Goal: Task Accomplishment & Management: Manage account settings

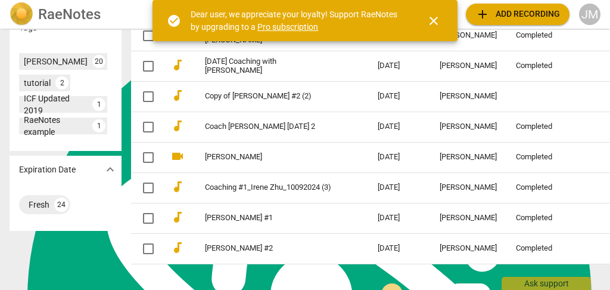
scroll to position [495, 0]
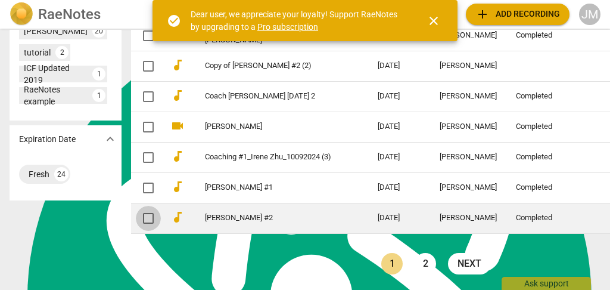
click at [136, 211] on input "checkbox" at bounding box center [148, 218] width 25 height 14
checkbox input "false"
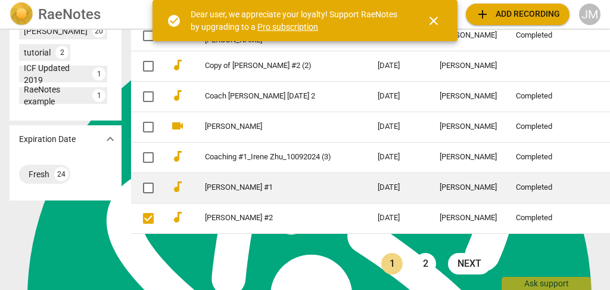
click at [136, 181] on input "checkbox" at bounding box center [148, 188] width 25 height 14
checkbox input "false"
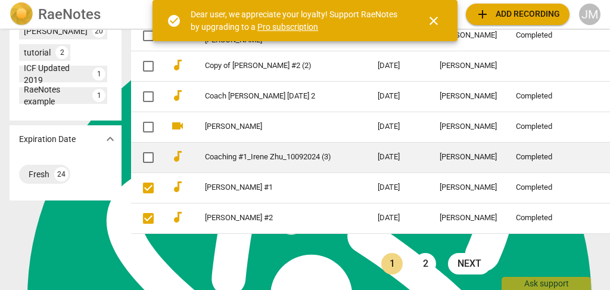
click at [136, 150] on input "checkbox" at bounding box center [148, 157] width 25 height 14
checkbox input "false"
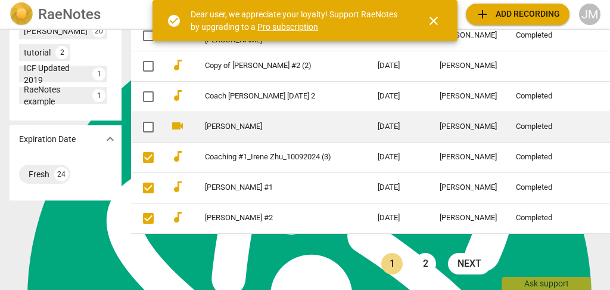
click at [136, 120] on input "checkbox" at bounding box center [148, 127] width 25 height 14
checkbox input "false"
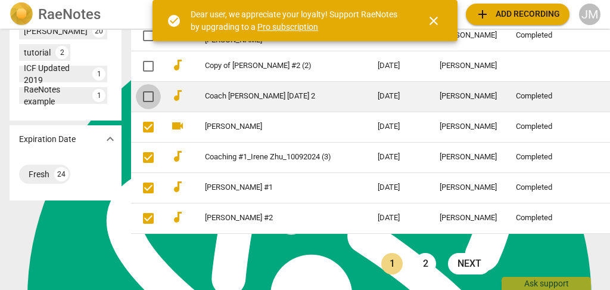
click at [136, 92] on input "checkbox" at bounding box center [148, 96] width 25 height 14
checkbox input "false"
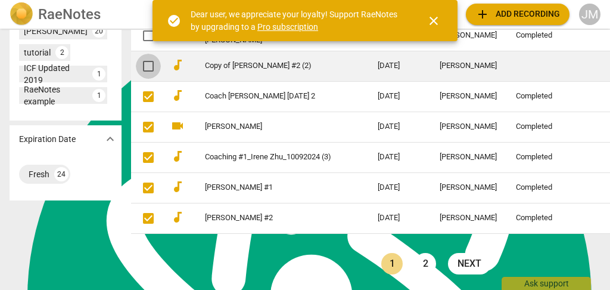
click at [136, 59] on input "checkbox" at bounding box center [148, 66] width 25 height 14
checkbox input "false"
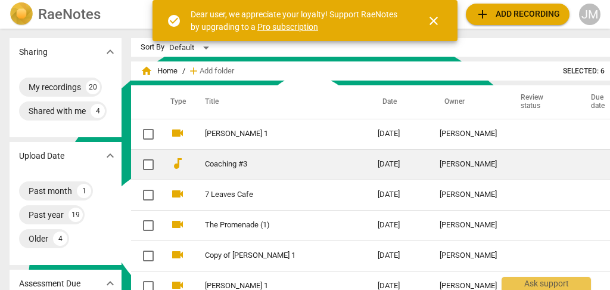
scroll to position [39, 0]
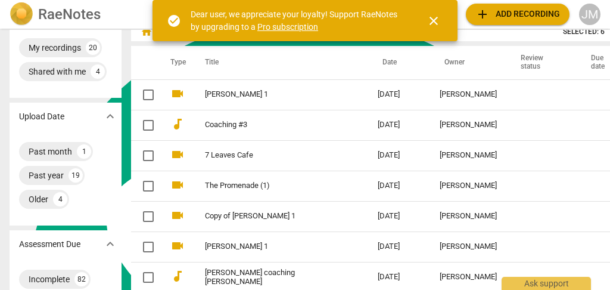
click at [430, 17] on span "close" at bounding box center [434, 21] width 14 height 14
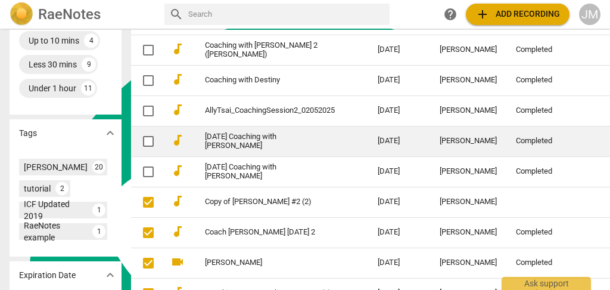
scroll to position [437, 0]
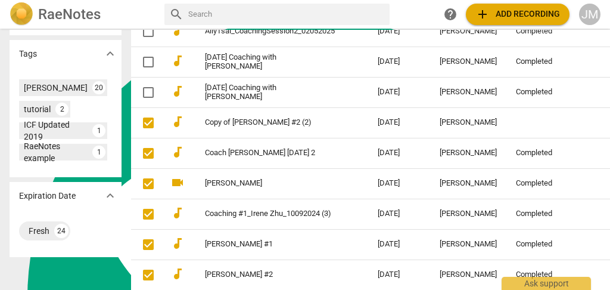
drag, startPoint x: 131, startPoint y: 116, endPoint x: 325, endPoint y: 134, distance: 194.6
click at [325, 138] on td "Coach [PERSON_NAME] [DATE] 2" at bounding box center [280, 153] width 178 height 30
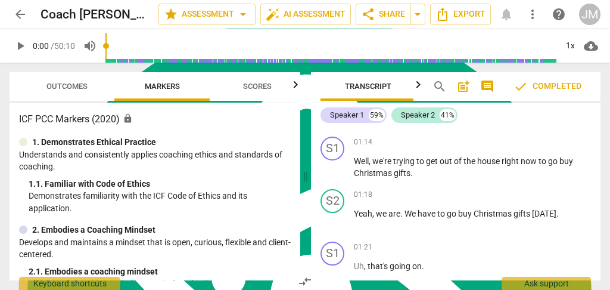
scroll to position [318, 0]
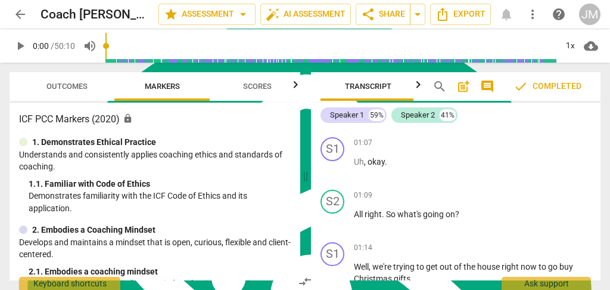
click at [529, 14] on span "more_vert" at bounding box center [533, 14] width 14 height 14
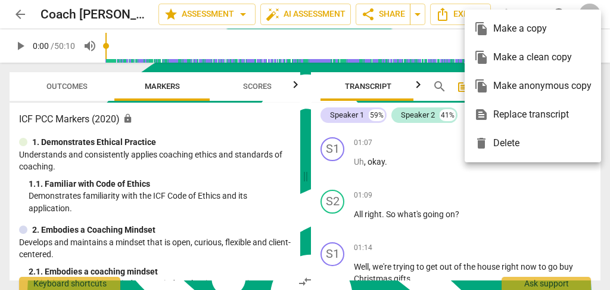
click at [503, 139] on div "delete Delete" at bounding box center [533, 143] width 117 height 29
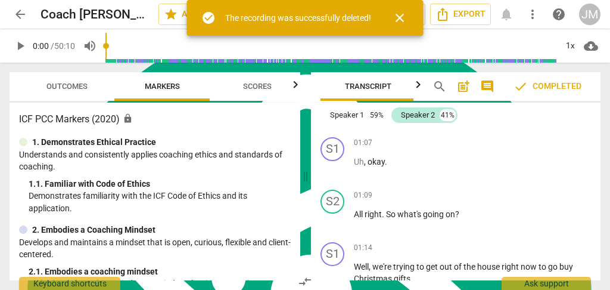
click at [402, 16] on span "close" at bounding box center [400, 18] width 14 height 14
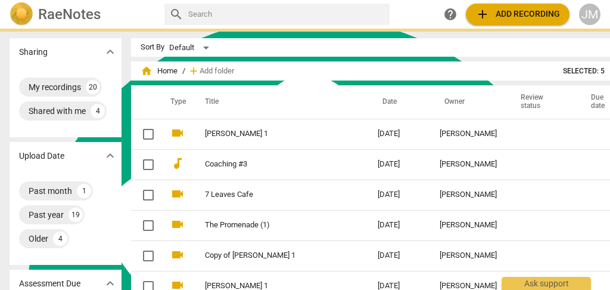
checkbox input "true"
checkbox input "false"
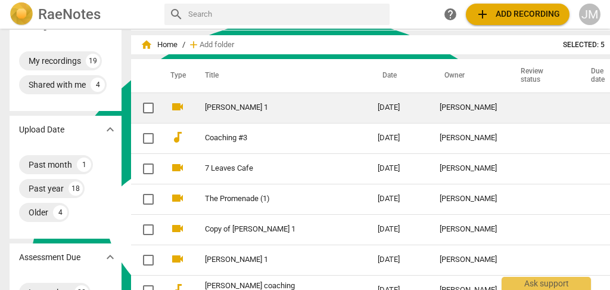
scroll to position [39, 0]
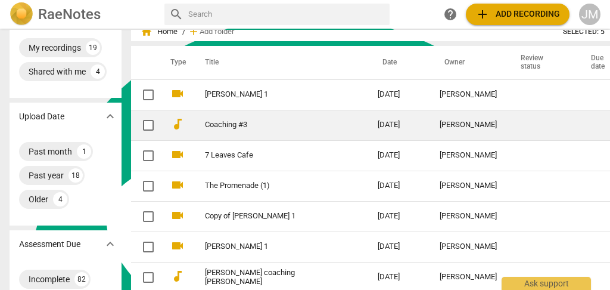
drag, startPoint x: 128, startPoint y: 119, endPoint x: 145, endPoint y: 116, distance: 17.7
click at [136, 119] on input "checkbox" at bounding box center [148, 125] width 25 height 14
checkbox input "false"
drag, startPoint x: 506, startPoint y: 128, endPoint x: 299, endPoint y: 122, distance: 207.0
click at [299, 122] on link "Coaching #3" at bounding box center [270, 124] width 130 height 9
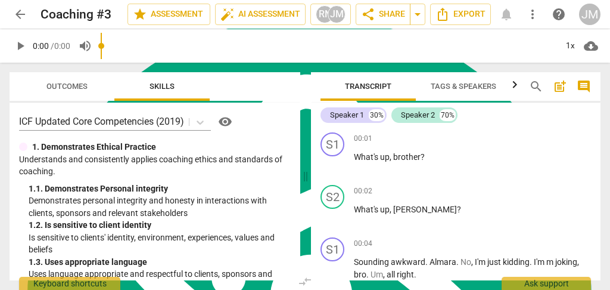
click at [535, 13] on span "more_vert" at bounding box center [533, 14] width 14 height 14
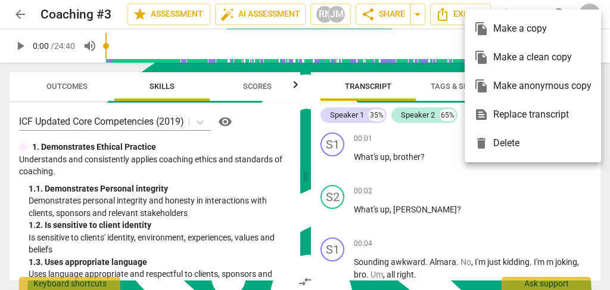
drag, startPoint x: 504, startPoint y: 144, endPoint x: 342, endPoint y: 64, distance: 181.0
click at [504, 144] on div "delete Delete" at bounding box center [533, 143] width 117 height 29
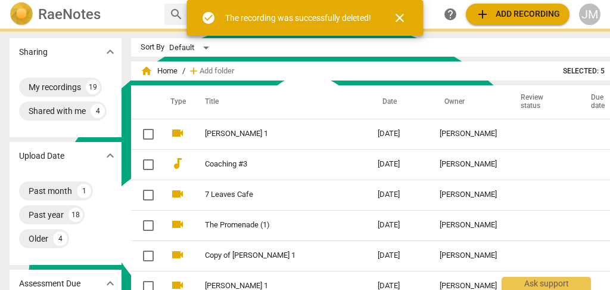
checkbox input "true"
checkbox input "false"
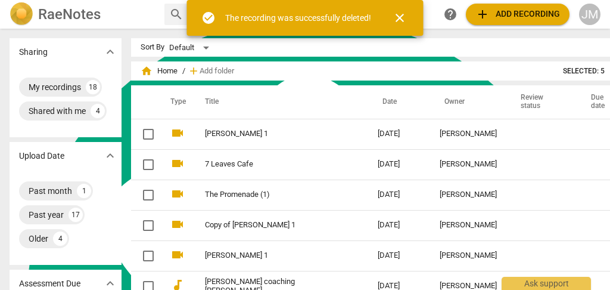
click at [401, 14] on span "close" at bounding box center [400, 18] width 14 height 14
